Goal: Task Accomplishment & Management: Manage account settings

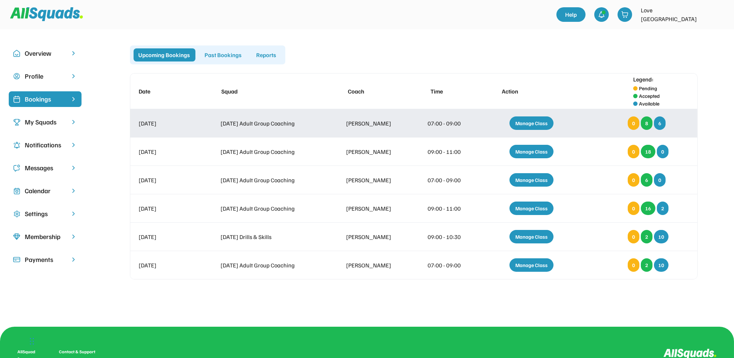
click at [530, 127] on div "Manage Class" at bounding box center [532, 122] width 44 height 13
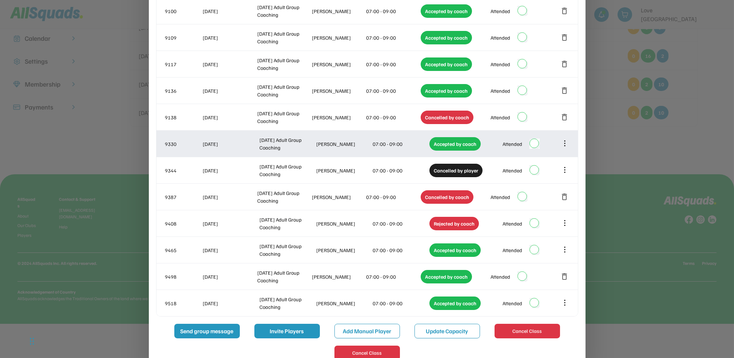
scroll to position [169, 0]
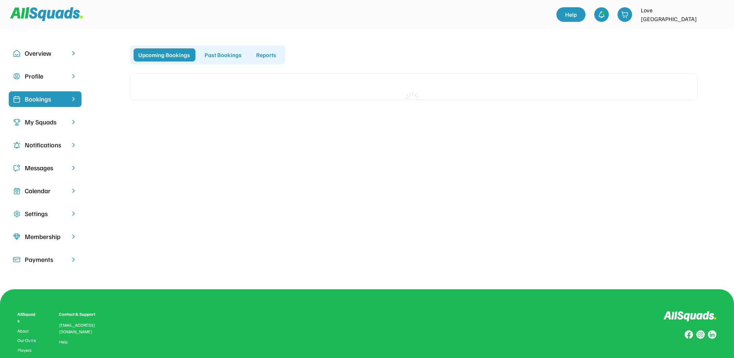
scroll to position [76, 0]
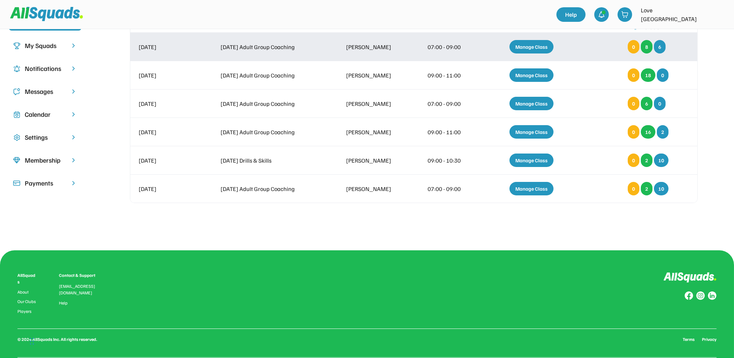
click at [531, 46] on div "Manage Class" at bounding box center [532, 46] width 44 height 13
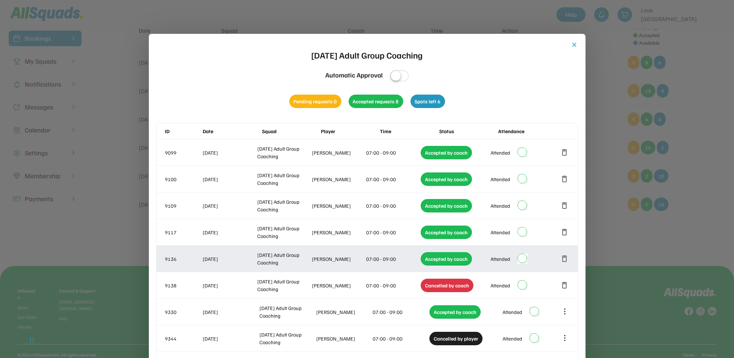
scroll to position [0, 0]
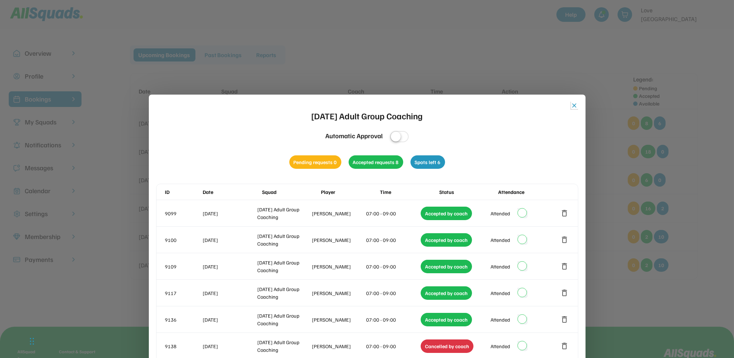
click at [574, 107] on button "close" at bounding box center [574, 105] width 7 height 7
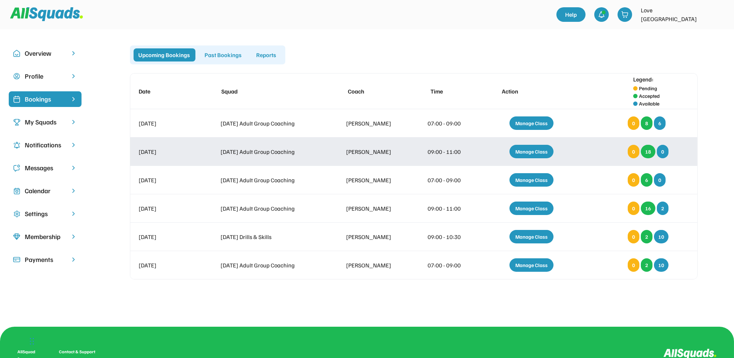
click at [539, 149] on div "Manage Class" at bounding box center [532, 151] width 44 height 13
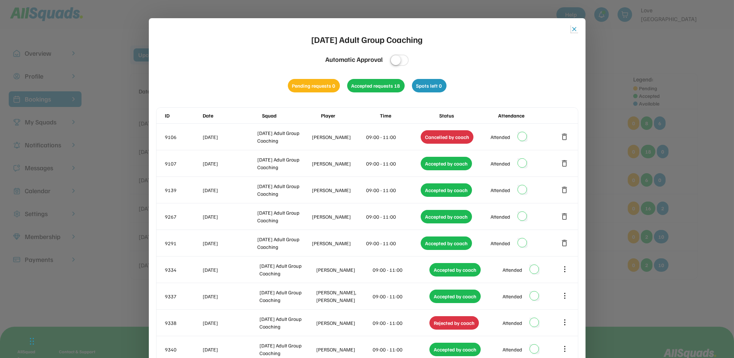
click at [574, 28] on button "close" at bounding box center [574, 28] width 7 height 7
